Goal: Information Seeking & Learning: Learn about a topic

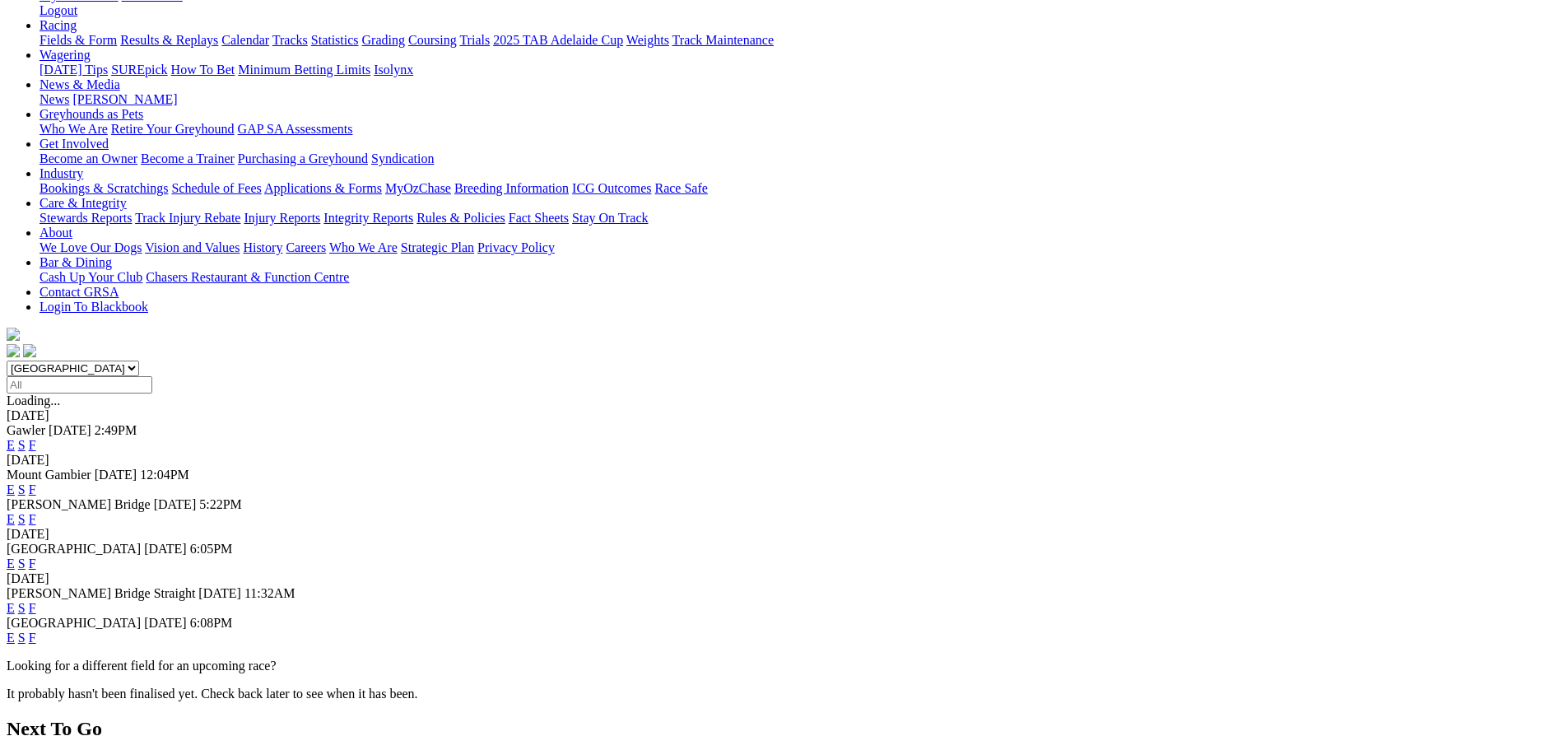
scroll to position [247, 0]
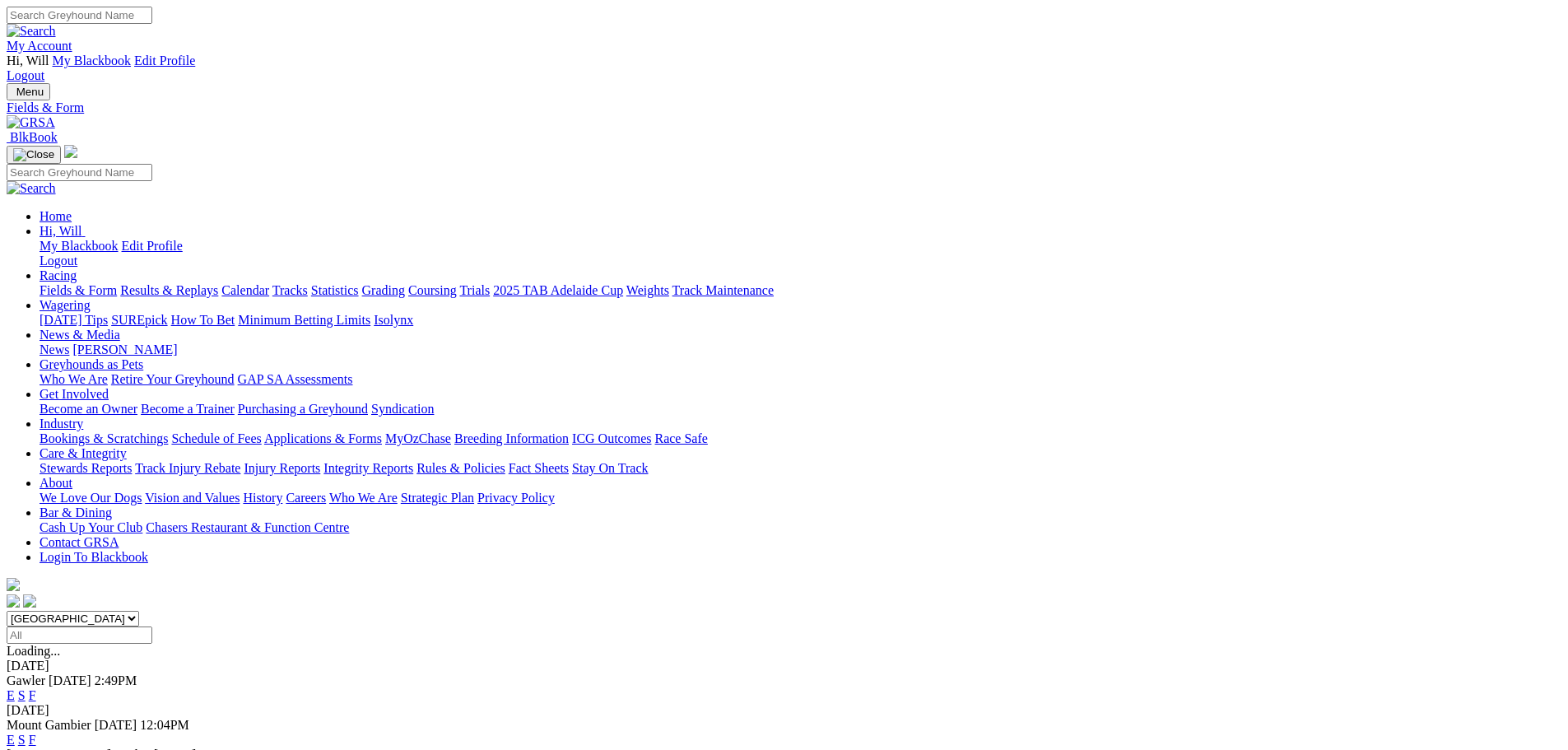
scroll to position [247, 0]
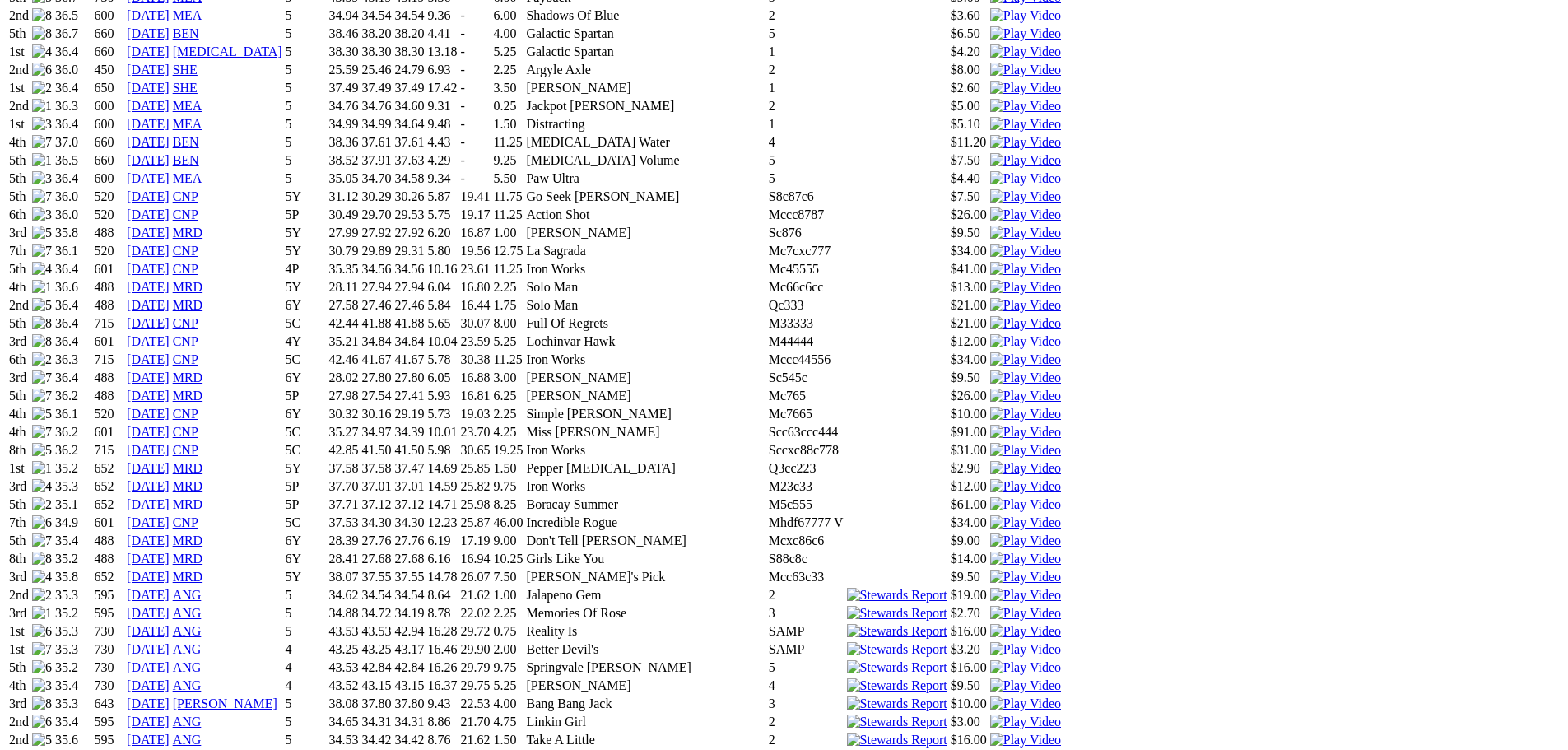
scroll to position [1729, 0]
